Goal: Find specific page/section: Find specific page/section

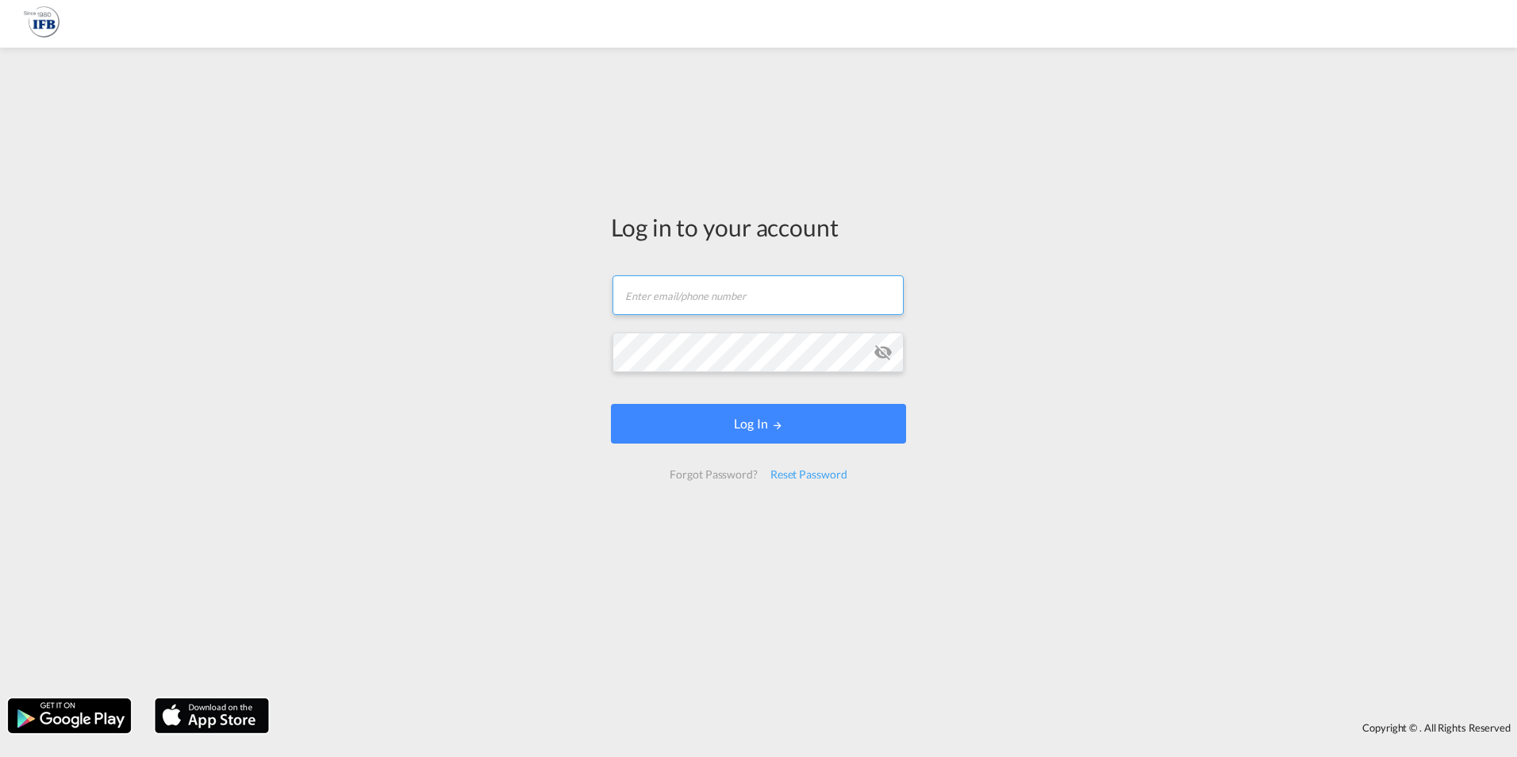
click at [678, 301] on input "text" at bounding box center [758, 295] width 291 height 40
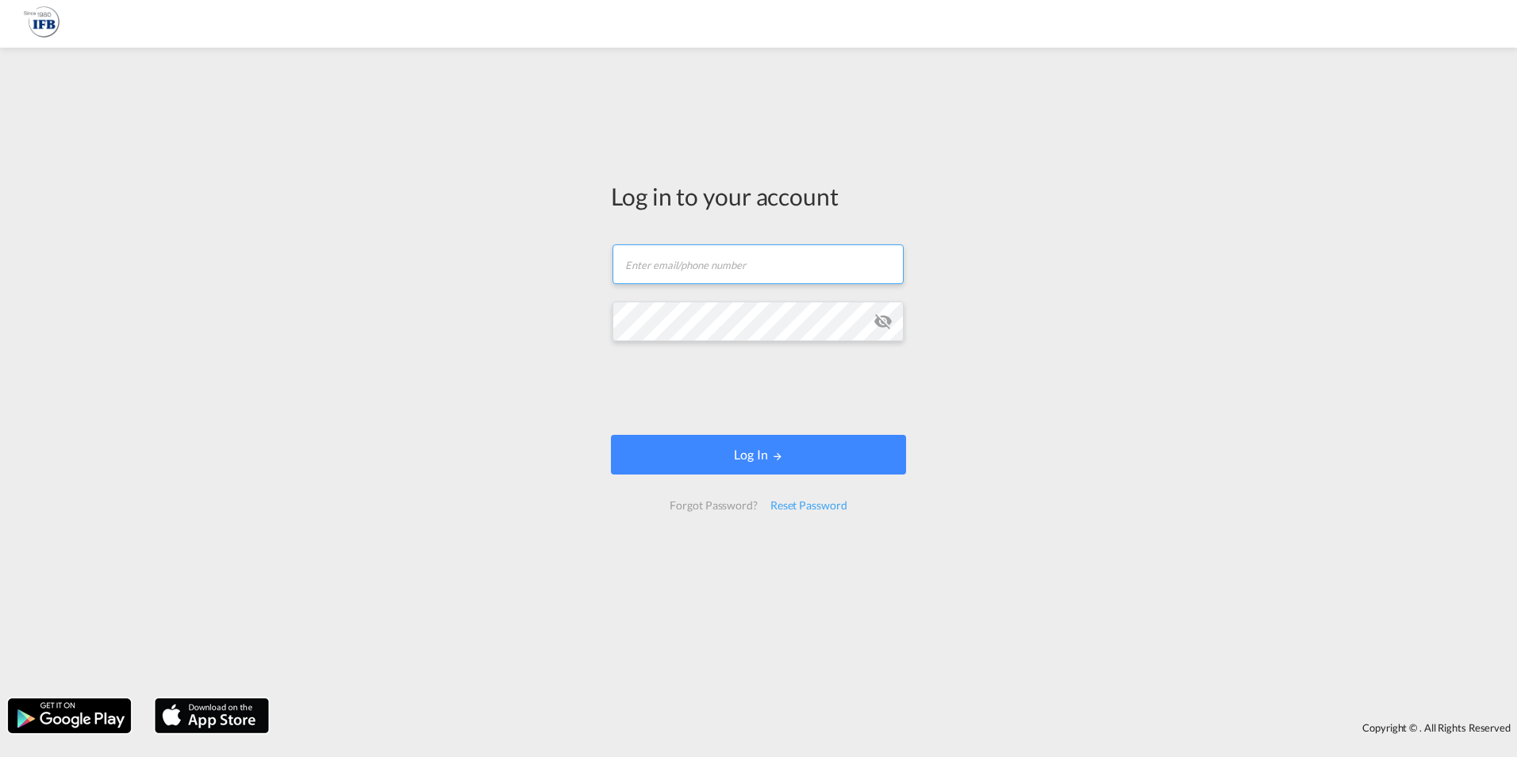
type input "[PERSON_NAME][EMAIL_ADDRESS][PERSON_NAME][DOMAIN_NAME]"
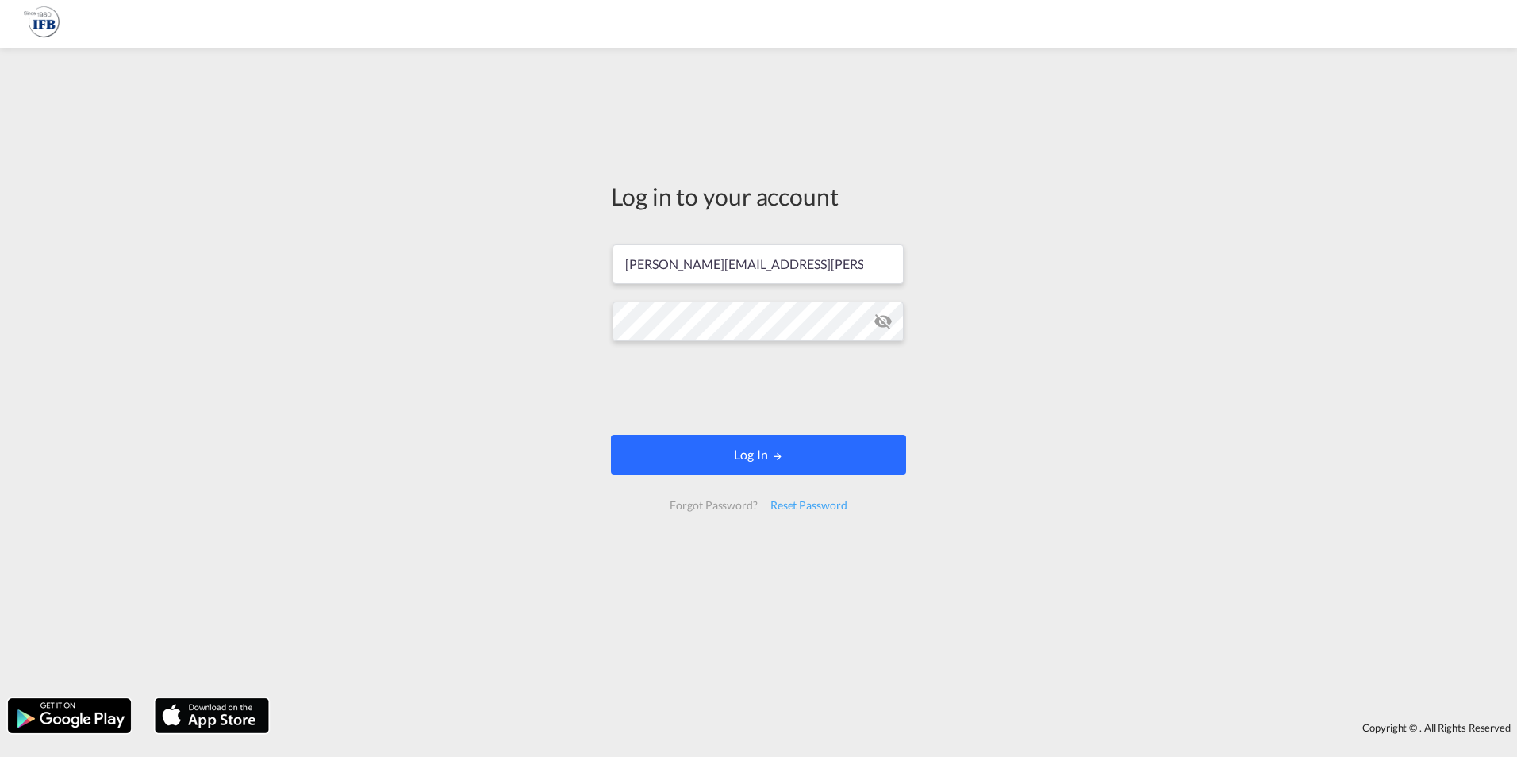
click at [773, 459] on md-icon "LOGIN" at bounding box center [777, 456] width 11 height 11
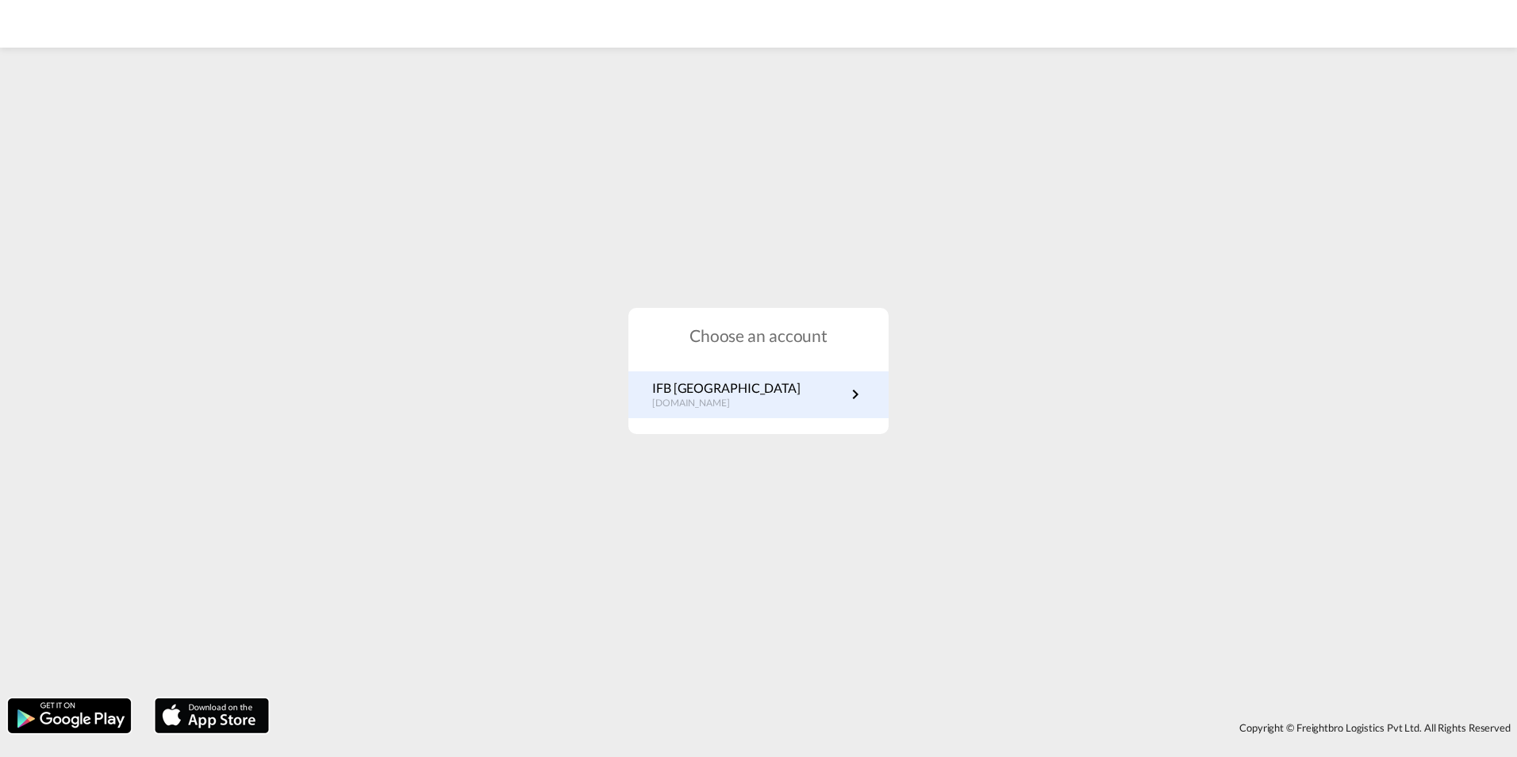
click at [804, 405] on link "IFB Germany [DOMAIN_NAME]" at bounding box center [758, 394] width 213 height 31
